Goal: Transaction & Acquisition: Book appointment/travel/reservation

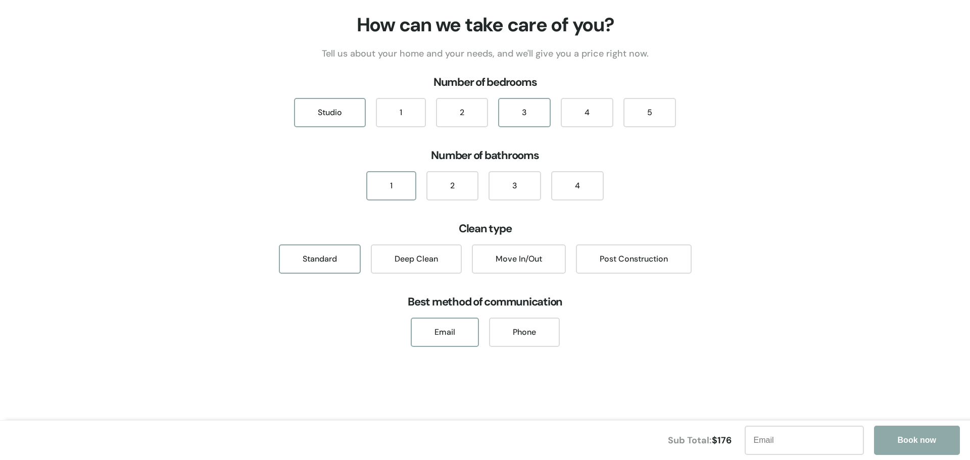
click at [522, 122] on div "3" at bounding box center [524, 112] width 53 height 29
click at [452, 186] on div "2" at bounding box center [452, 185] width 52 height 29
click at [390, 114] on div "1" at bounding box center [401, 112] width 50 height 29
click at [392, 188] on div "1" at bounding box center [391, 185] width 50 height 29
click at [336, 109] on div "Studio" at bounding box center [330, 112] width 72 height 29
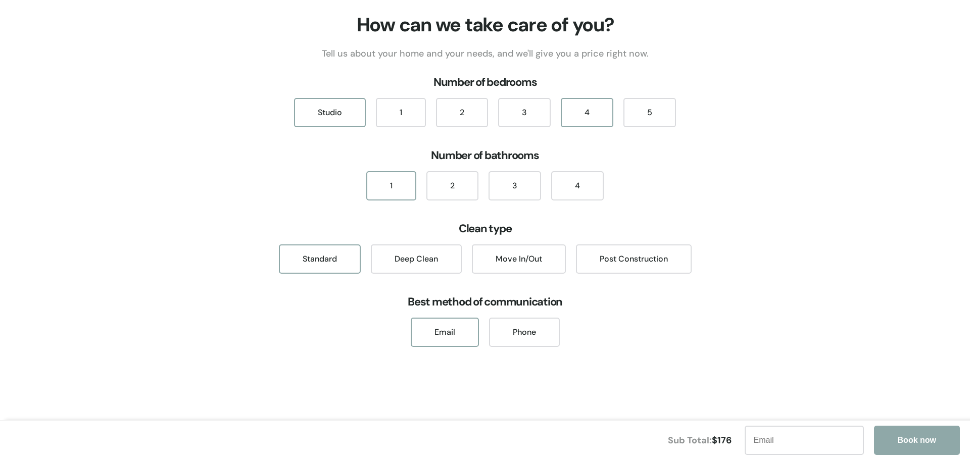
click at [591, 121] on div "4" at bounding box center [587, 112] width 53 height 29
click at [638, 120] on div "5" at bounding box center [649, 112] width 53 height 29
click at [572, 188] on div "4" at bounding box center [577, 185] width 53 height 29
click at [332, 117] on div "Studio" at bounding box center [330, 112] width 72 height 29
click at [333, 117] on div "Studio" at bounding box center [330, 112] width 72 height 29
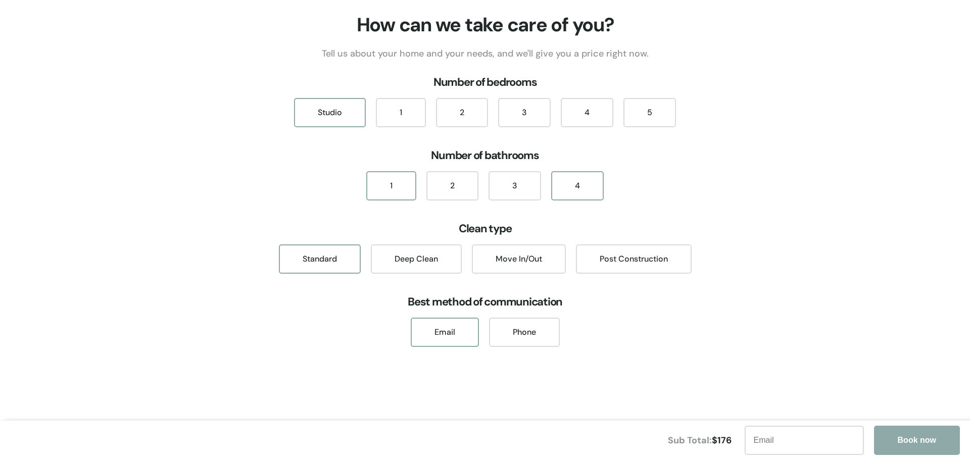
click at [377, 186] on div "1" at bounding box center [391, 185] width 50 height 29
click at [336, 112] on div "Studio" at bounding box center [330, 112] width 72 height 29
click at [389, 192] on div "1" at bounding box center [391, 185] width 50 height 29
click at [388, 117] on div "1" at bounding box center [401, 112] width 50 height 29
click at [447, 190] on div "2" at bounding box center [452, 185] width 52 height 29
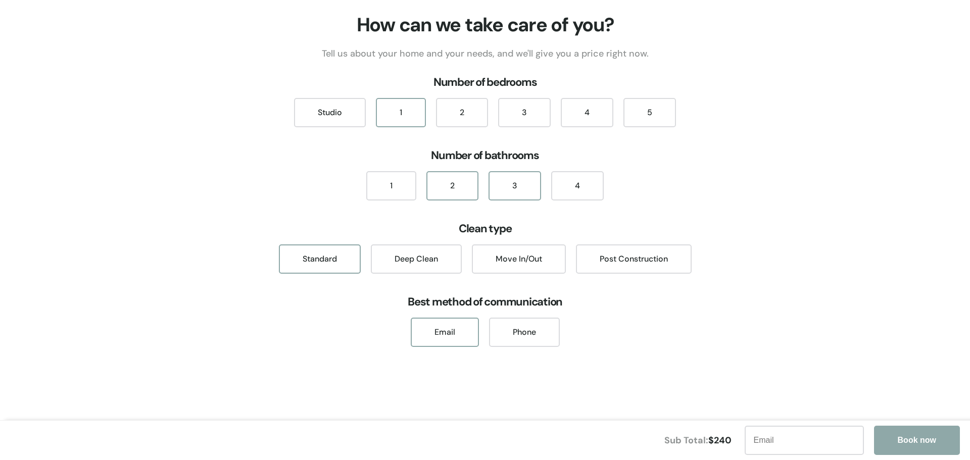
click at [502, 189] on div "3" at bounding box center [514, 185] width 53 height 29
click at [439, 187] on div "2" at bounding box center [452, 185] width 52 height 29
click at [455, 123] on div "2" at bounding box center [462, 112] width 52 height 29
click at [405, 189] on div "1" at bounding box center [391, 185] width 50 height 29
click at [445, 189] on div "2" at bounding box center [452, 185] width 52 height 29
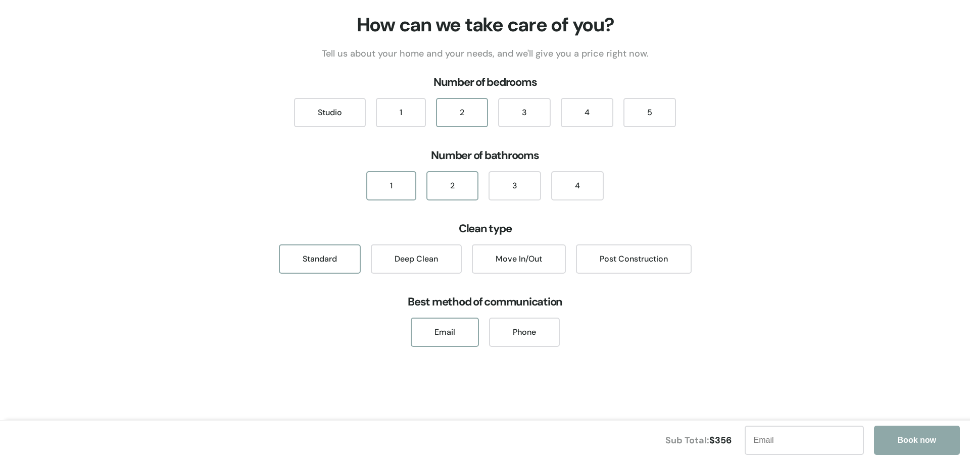
click at [401, 190] on div "1" at bounding box center [391, 185] width 50 height 29
click at [416, 256] on div "Deep Clean" at bounding box center [416, 258] width 91 height 29
click at [343, 120] on div "Studio" at bounding box center [330, 112] width 72 height 29
click at [514, 262] on div "Move In/Out" at bounding box center [519, 258] width 94 height 29
click at [630, 260] on div "Post Construction" at bounding box center [634, 258] width 116 height 29
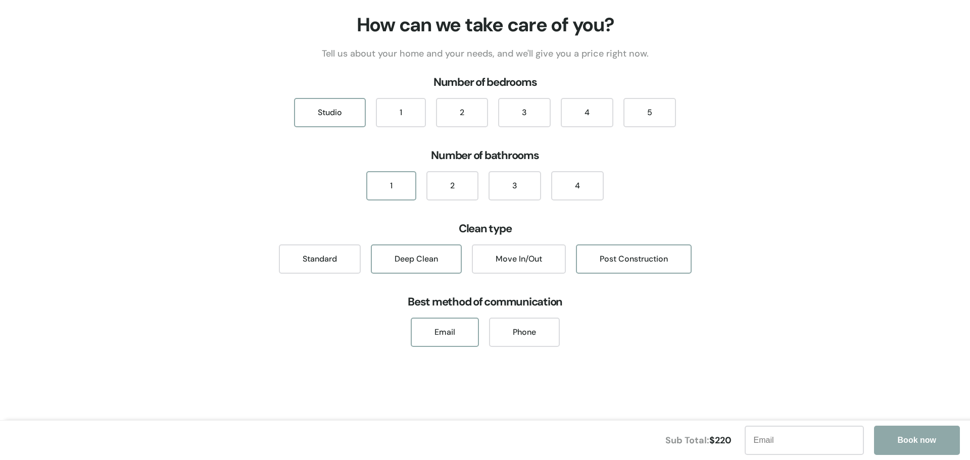
click at [413, 256] on div "Deep Clean" at bounding box center [416, 258] width 91 height 29
click at [394, 118] on div "1" at bounding box center [401, 112] width 50 height 29
click at [352, 259] on div "Standard" at bounding box center [320, 258] width 82 height 29
click at [394, 265] on div "Deep Clean" at bounding box center [416, 258] width 91 height 29
click at [522, 267] on div "Move In/Out" at bounding box center [519, 258] width 94 height 29
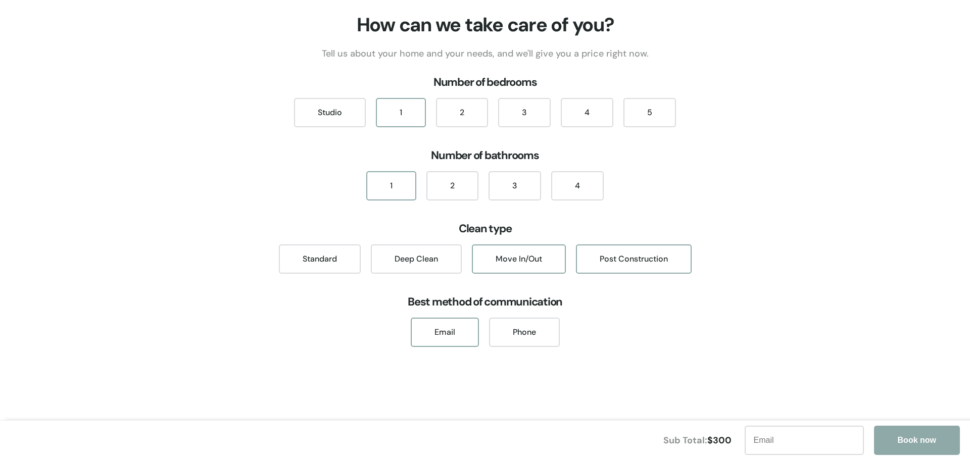
click at [611, 252] on div "Post Construction" at bounding box center [634, 258] width 116 height 29
click at [464, 118] on div "2" at bounding box center [462, 112] width 52 height 29
click at [330, 255] on div "Standard" at bounding box center [320, 258] width 82 height 29
click at [388, 257] on div "Deep Clean" at bounding box center [416, 258] width 91 height 29
click at [480, 259] on div "Move In/Out" at bounding box center [519, 258] width 94 height 29
